Goal: Register for event/course

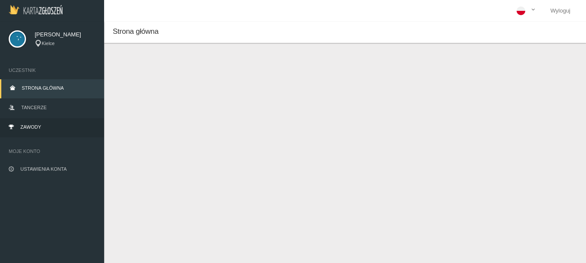
click at [30, 127] on span "Zawody" at bounding box center [30, 127] width 21 height 5
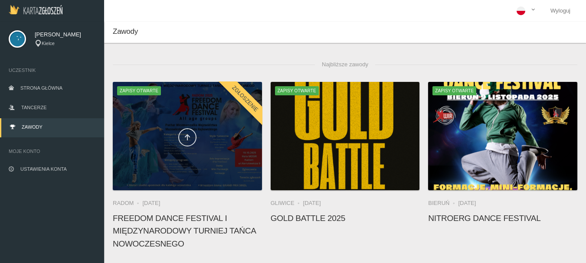
click at [186, 140] on icon at bounding box center [187, 137] width 7 height 7
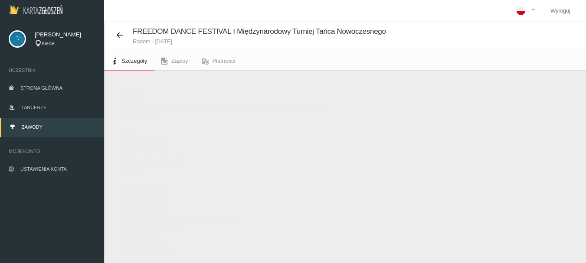
click at [145, 190] on span "Zapisy otwarte" at bounding box center [143, 190] width 44 height 9
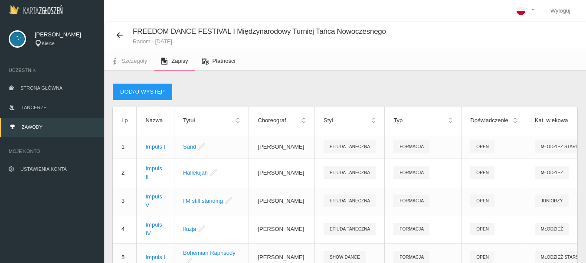
click at [226, 62] on span "Płatności" at bounding box center [224, 61] width 23 height 7
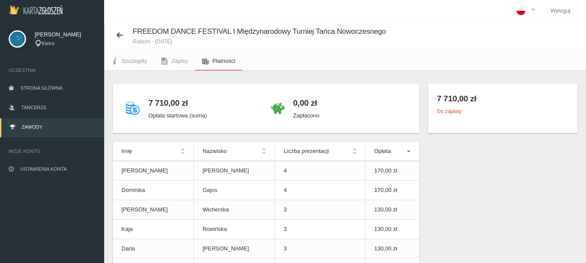
click at [449, 115] on div "Do zapłaty" at bounding box center [503, 111] width 132 height 9
click at [173, 117] on p "Opłata startowa (suma)" at bounding box center [177, 115] width 59 height 9
click at [168, 102] on h4 "7 710,00 zł" at bounding box center [177, 103] width 59 height 13
drag, startPoint x: 324, startPoint y: 111, endPoint x: 331, endPoint y: 110, distance: 7.5
click at [331, 110] on div "0,00 zł Zapłacono" at bounding box center [338, 108] width 145 height 32
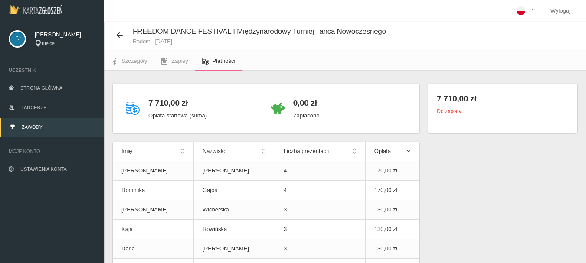
click at [463, 109] on div "Do zapłaty" at bounding box center [503, 111] width 132 height 9
